Goal: Book appointment/travel/reservation

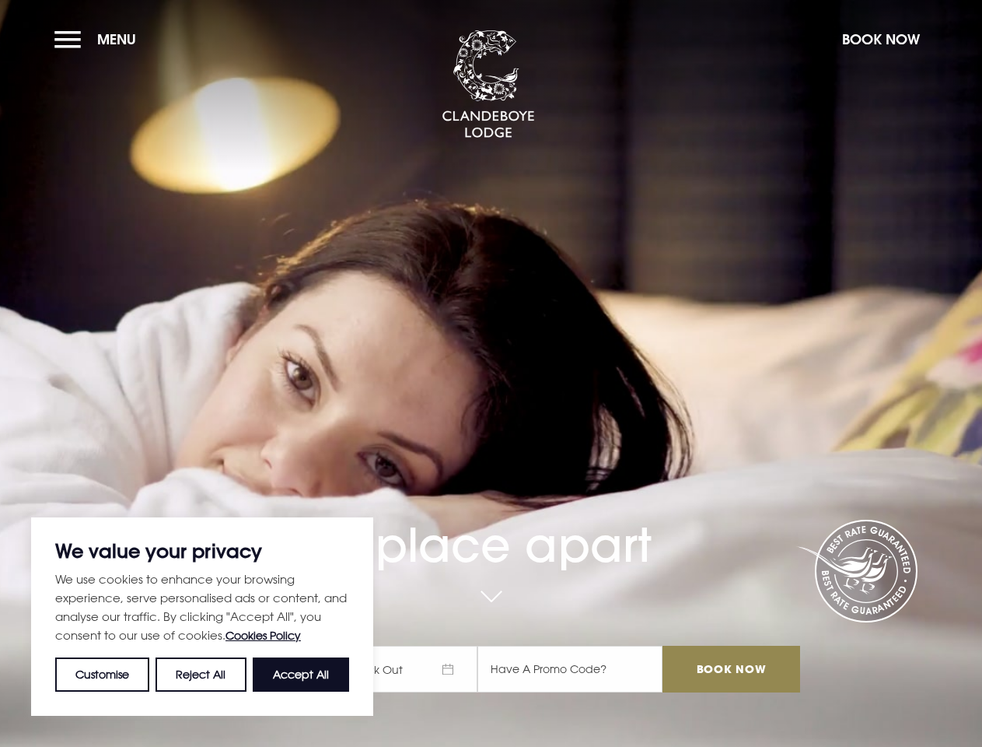
click at [491, 373] on div "A place apart Check In Check Out Mon Tue Wed Thur Fri Sat Sun Mon Tue Wed Thur …" at bounding box center [491, 523] width 636 height 369
click at [103, 674] on button "Customise" at bounding box center [102, 674] width 94 height 34
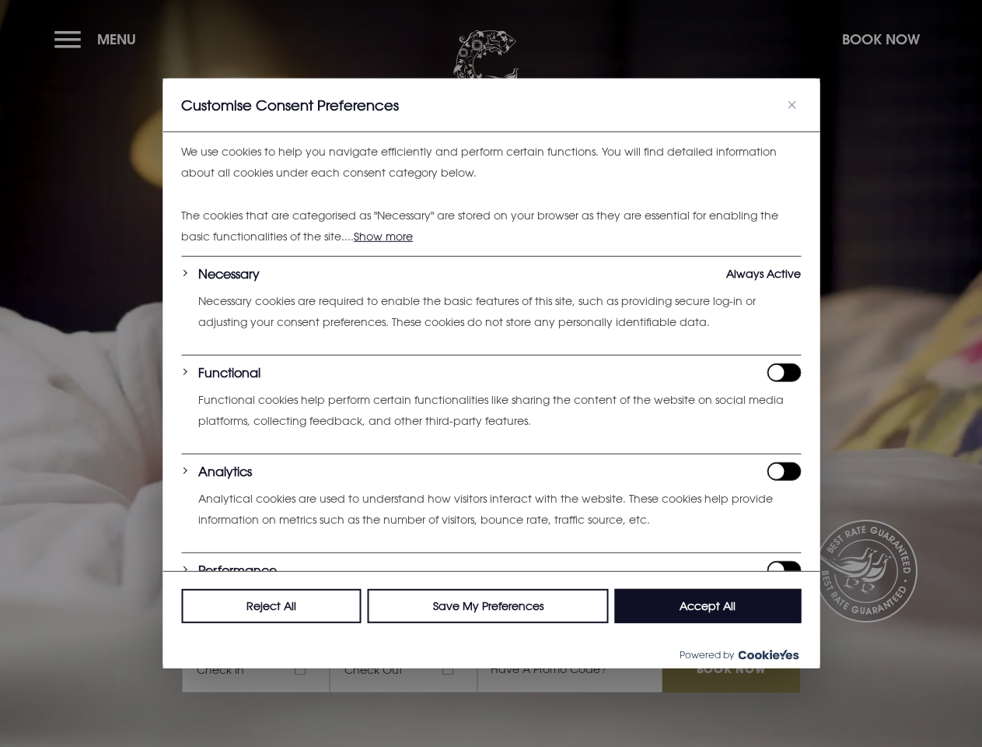
click at [201, 674] on div at bounding box center [491, 373] width 982 height 747
click at [99, 39] on div at bounding box center [491, 373] width 982 height 747
click at [880, 39] on div at bounding box center [491, 373] width 982 height 747
click at [411, 669] on div at bounding box center [491, 373] width 982 height 747
